Goal: Navigation & Orientation: Find specific page/section

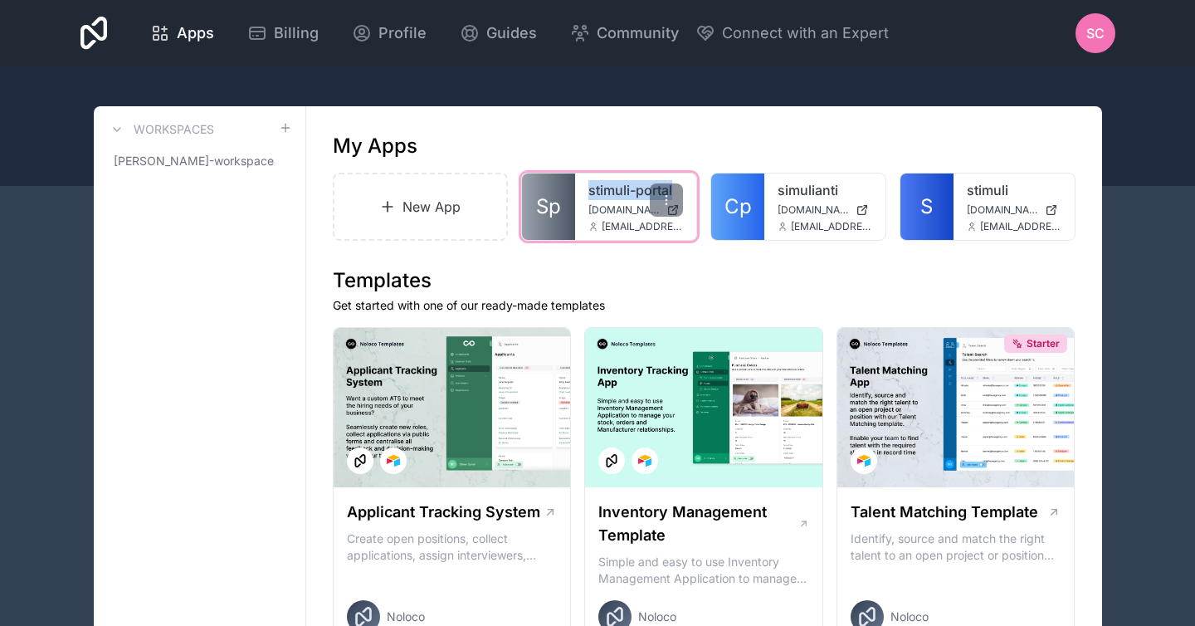
click at [618, 189] on link "stimuli-portal" at bounding box center [635, 190] width 95 height 20
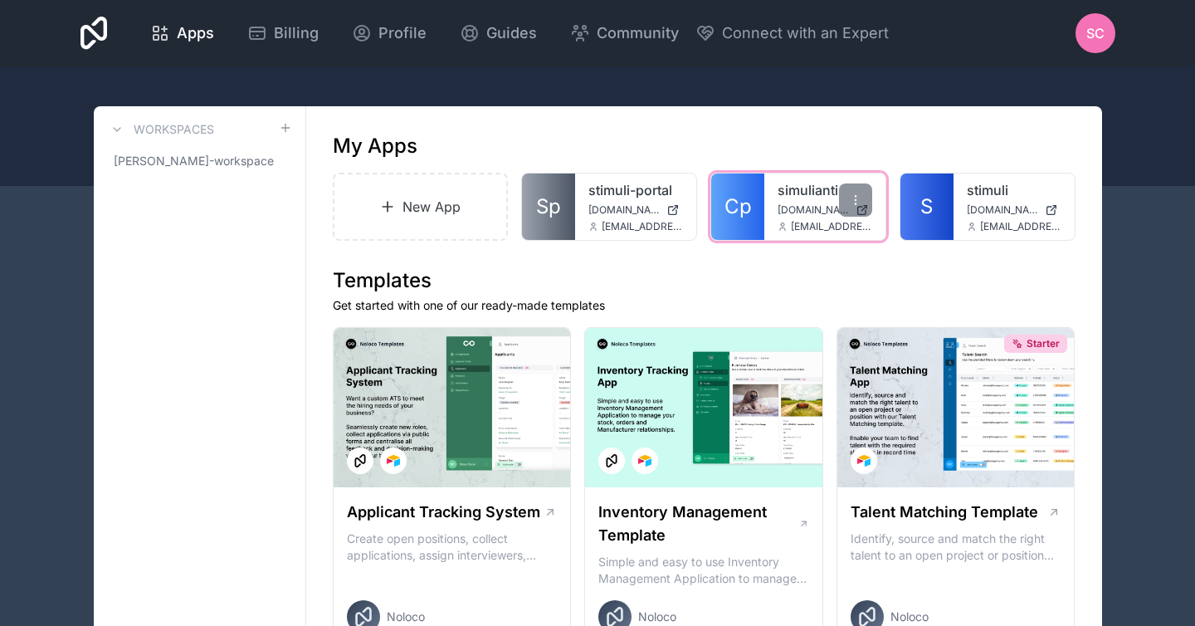
click at [792, 188] on link "simulianti" at bounding box center [825, 190] width 95 height 20
